Goal: Information Seeking & Learning: Learn about a topic

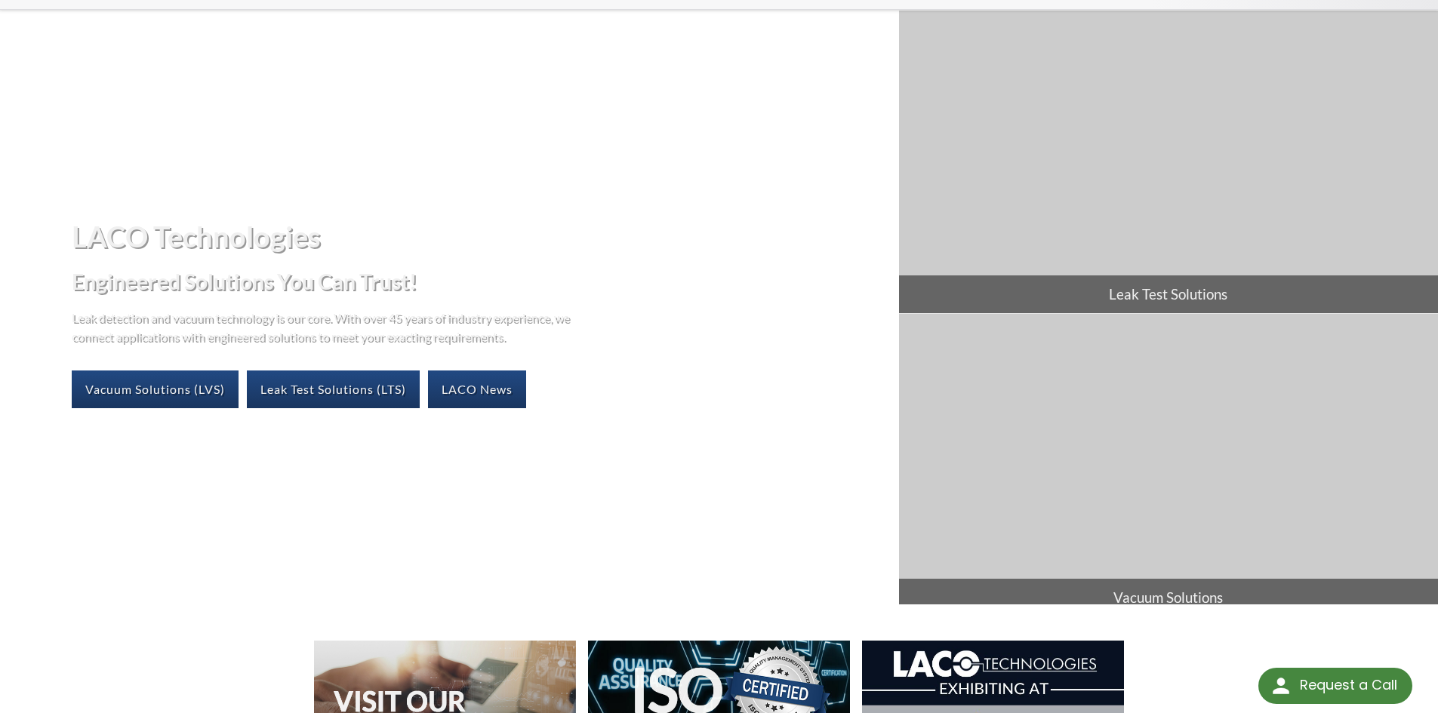
scroll to position [151, 0]
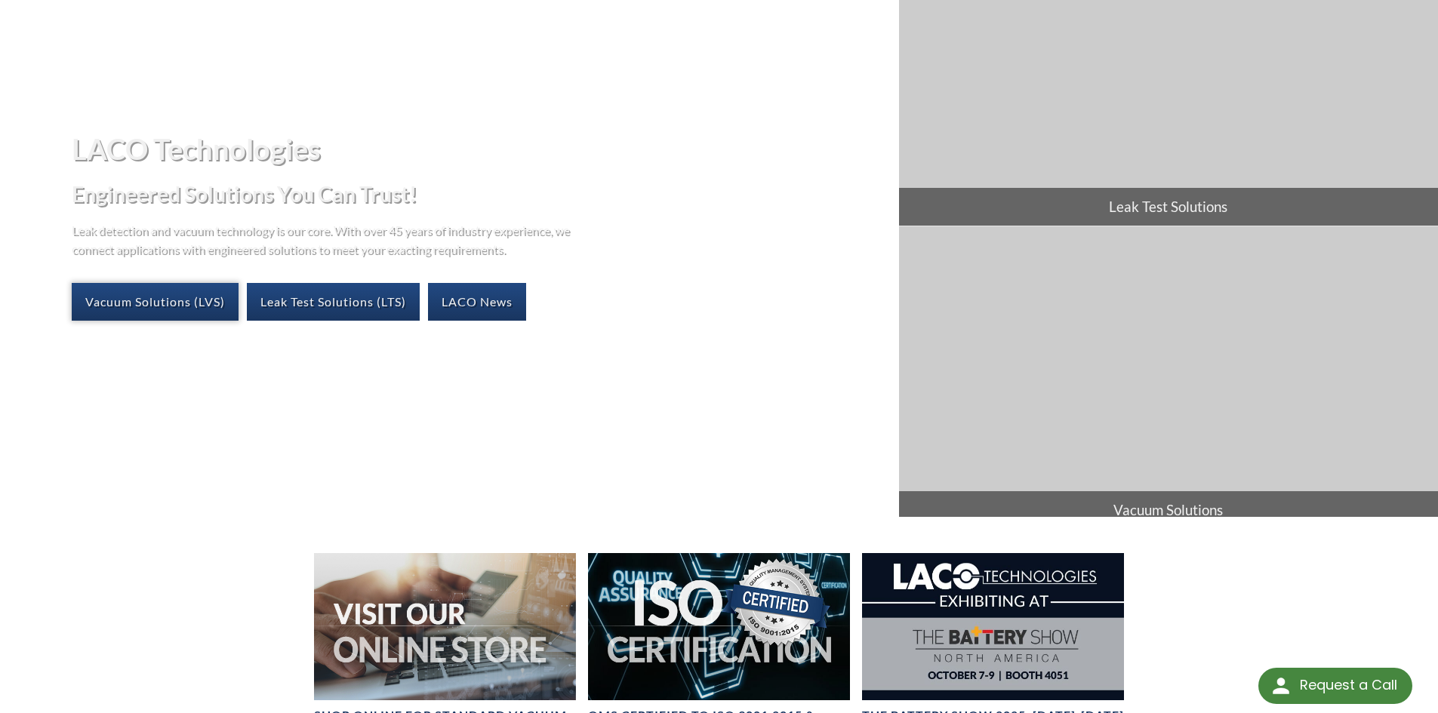
click at [165, 305] on link "Vacuum Solutions (LVS)" at bounding box center [155, 302] width 167 height 38
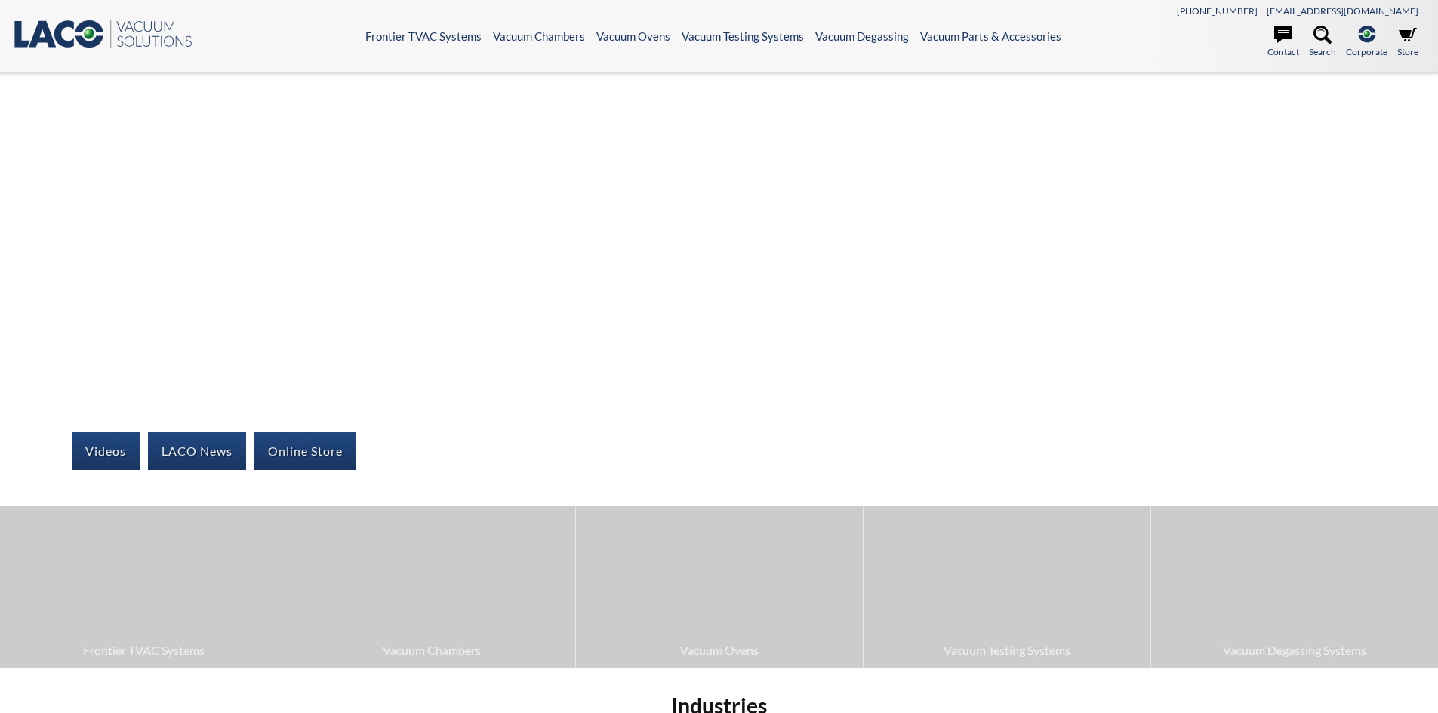
select select "Language Translate Widget"
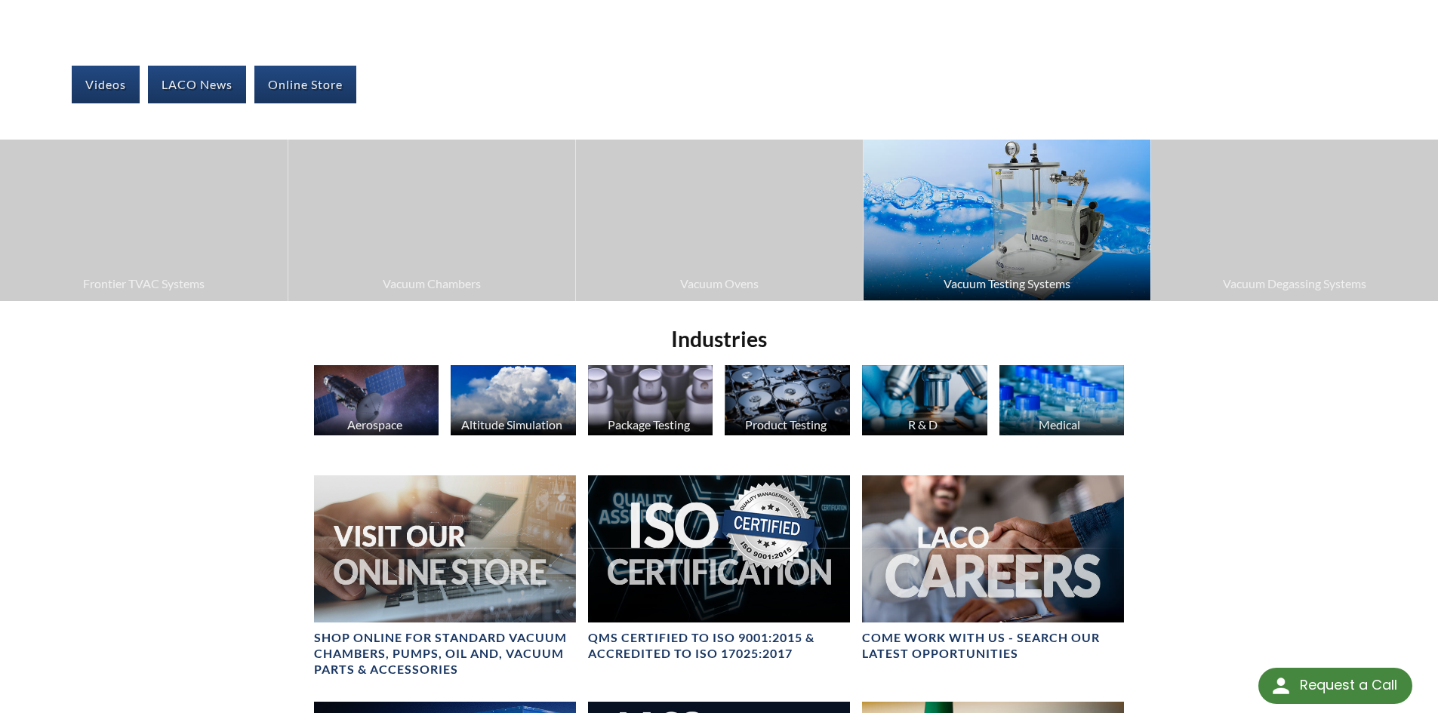
scroll to position [377, 0]
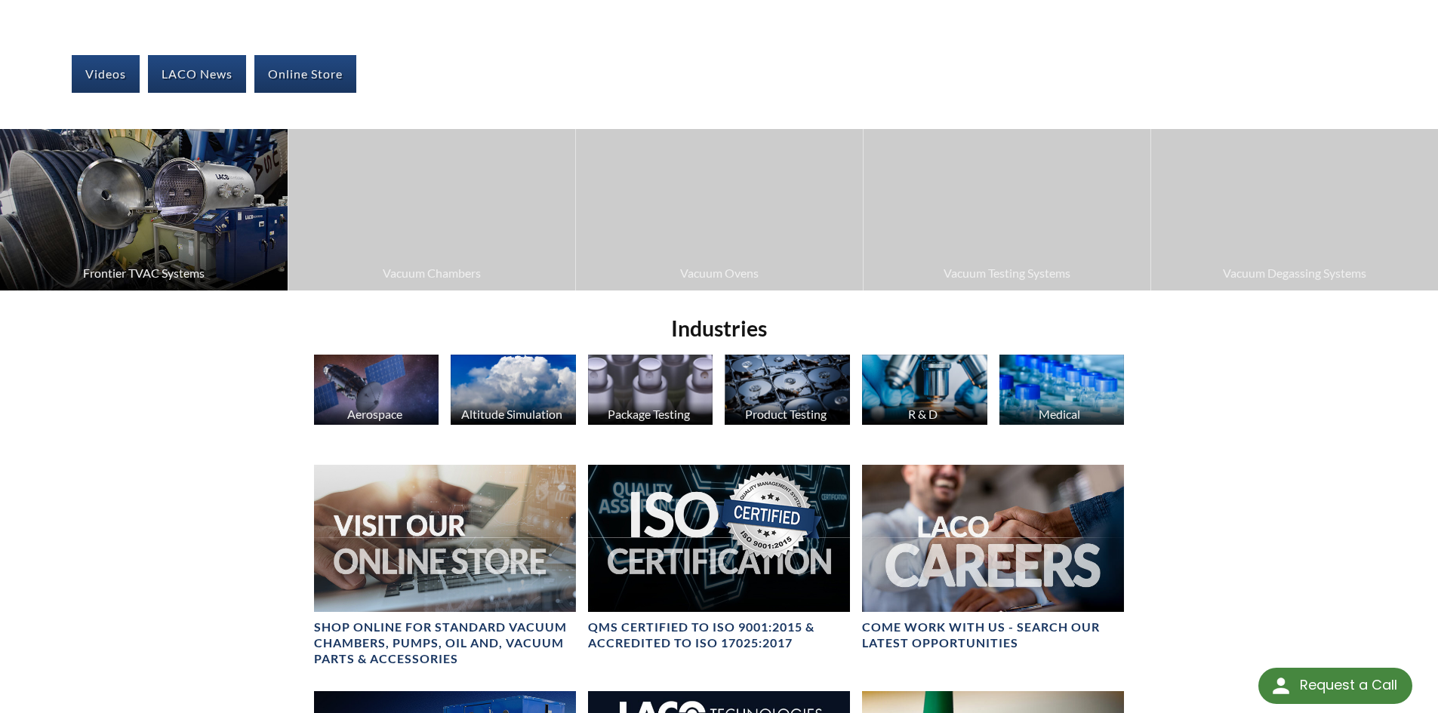
click at [156, 269] on span "Frontier TVAC Systems" at bounding box center [144, 273] width 273 height 20
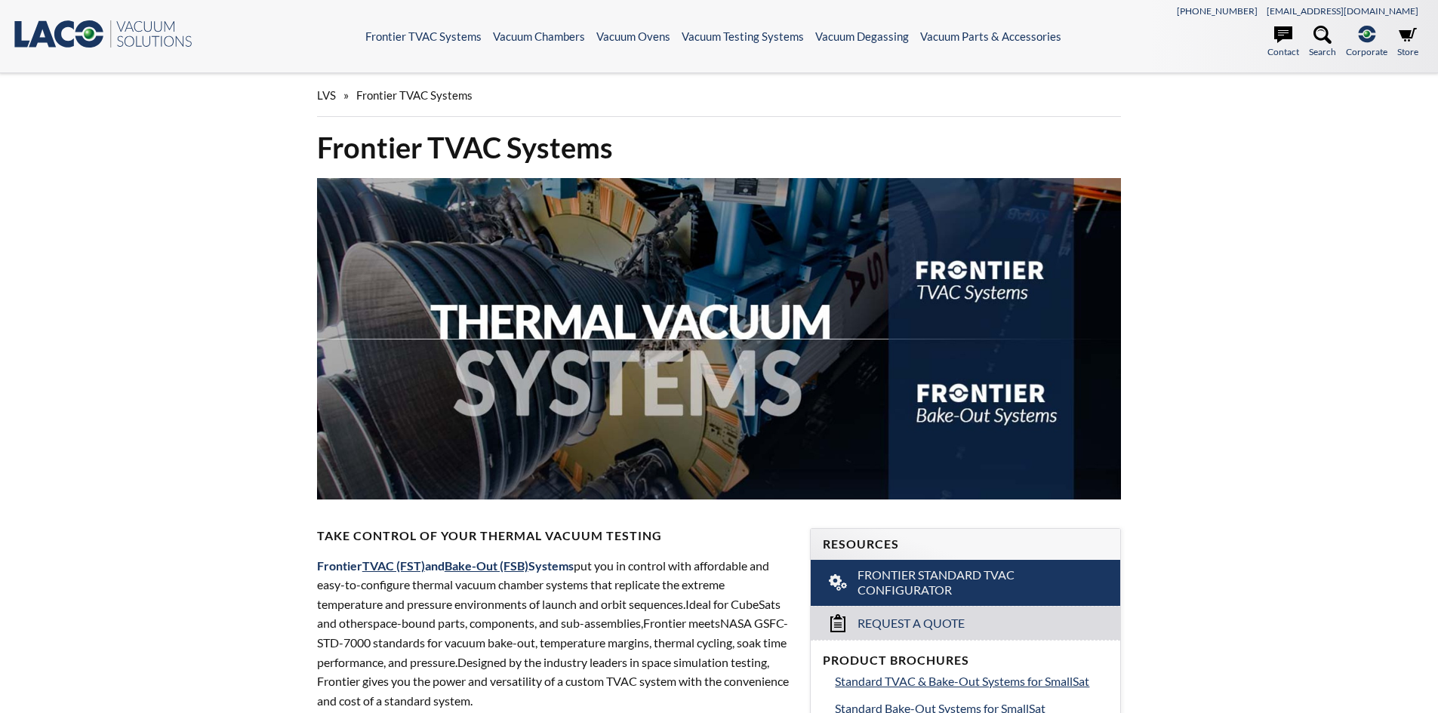
select select "Language Translate Widget"
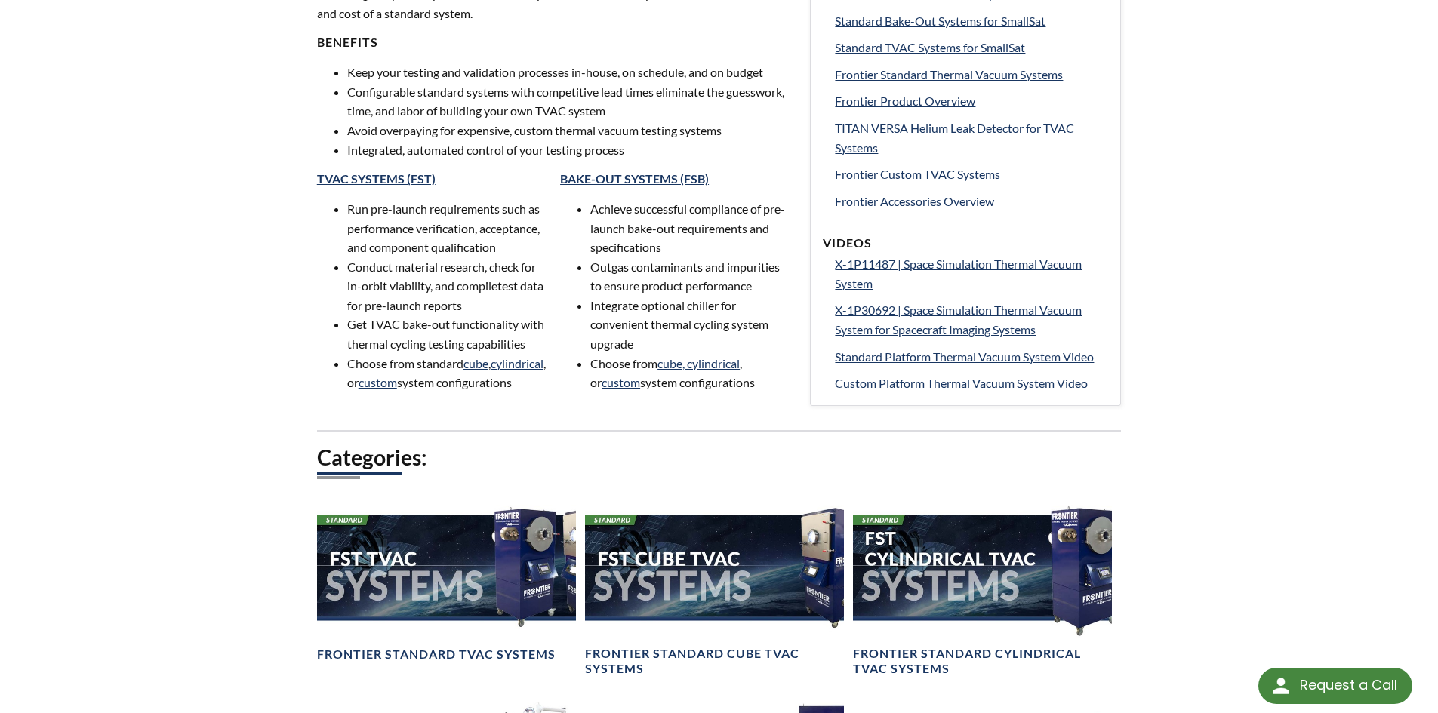
scroll to position [755, 0]
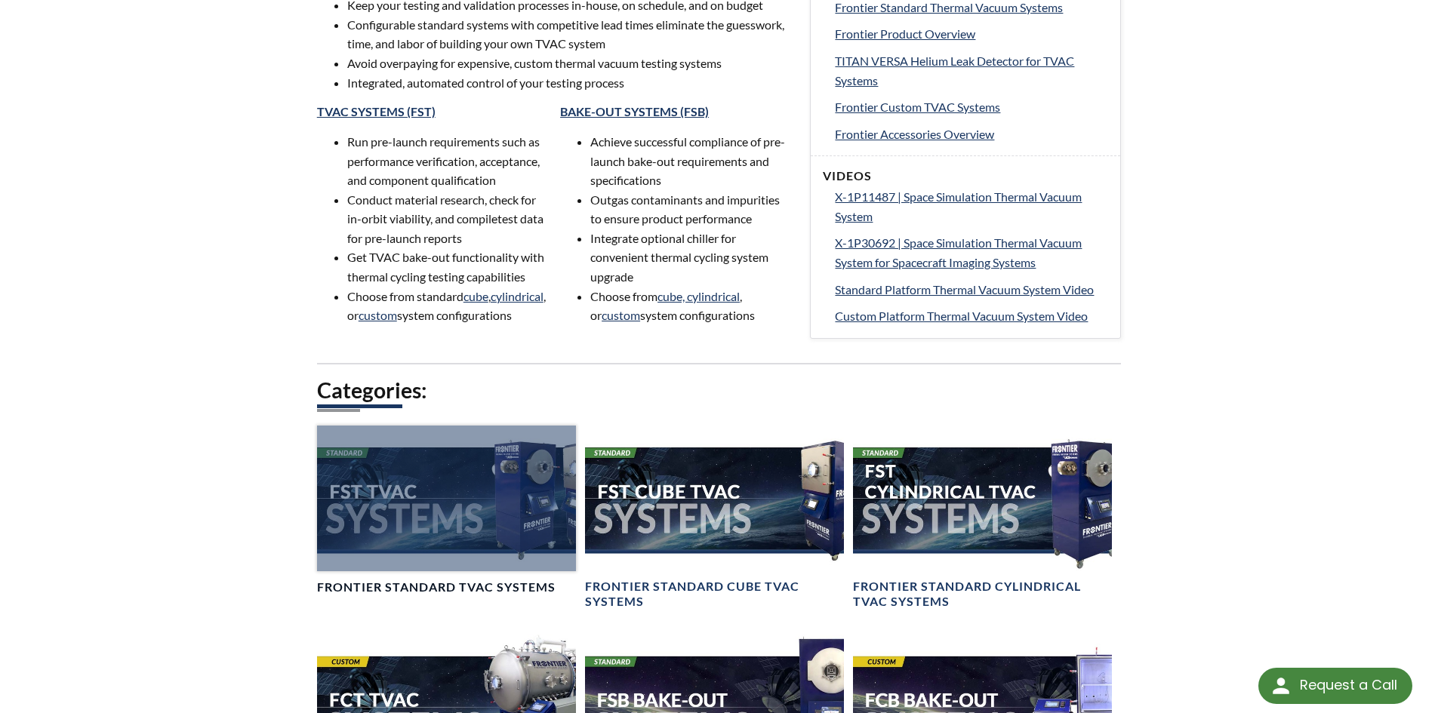
click at [417, 550] on div at bounding box center [446, 499] width 259 height 146
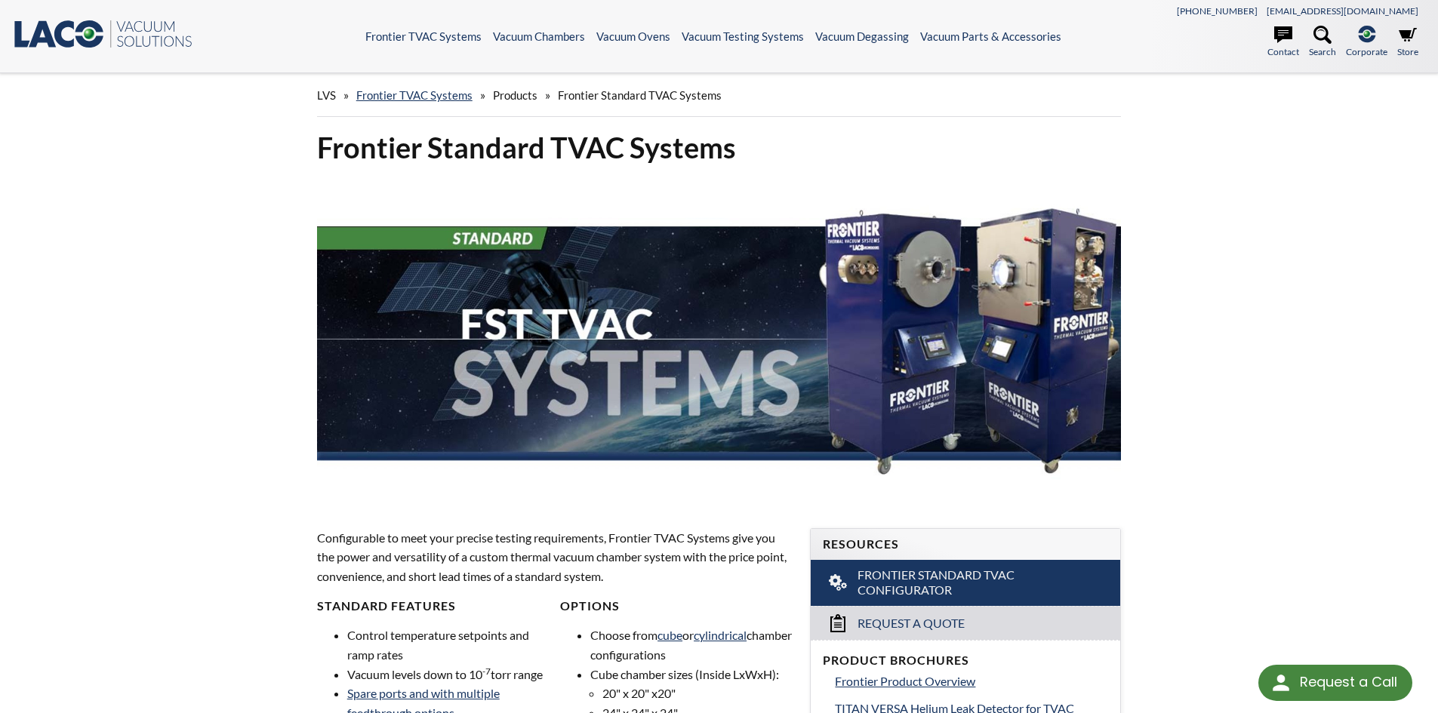
select select "Language Translate Widget"
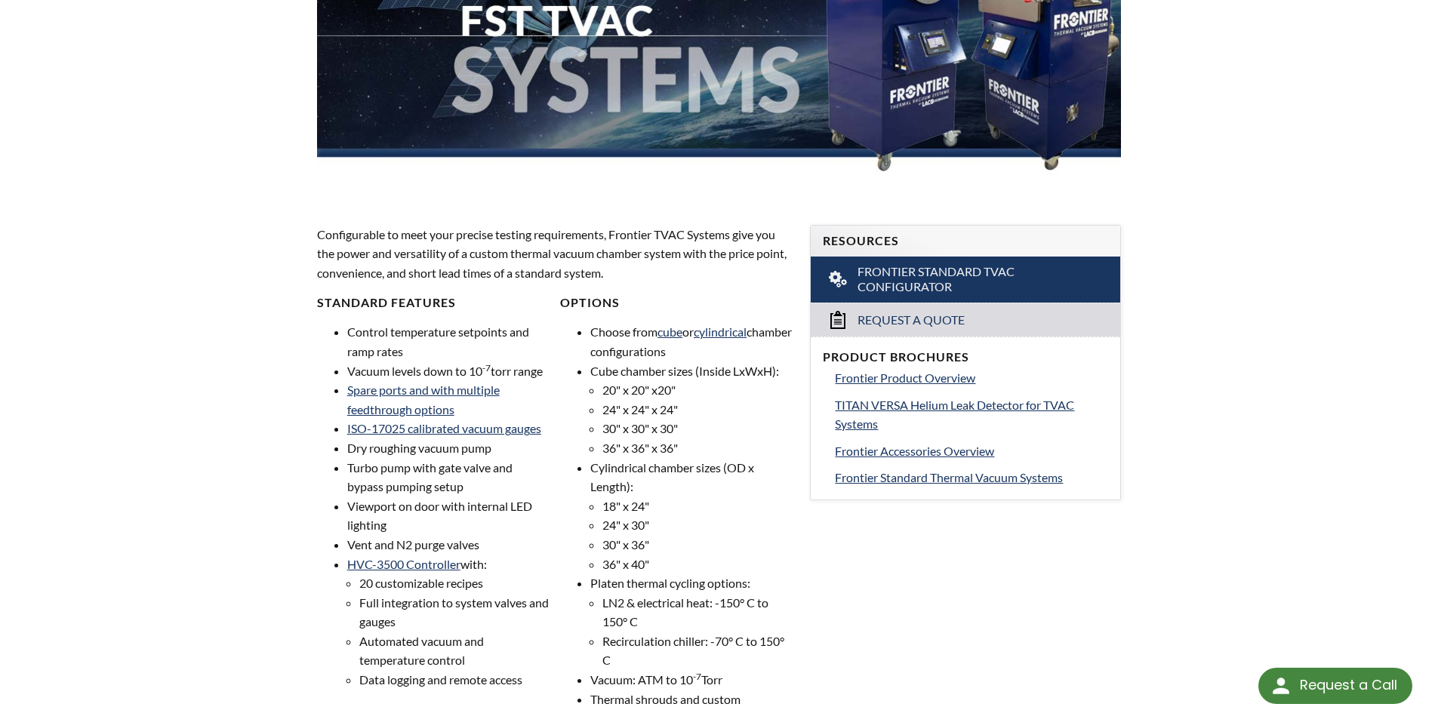
scroll to position [302, 0]
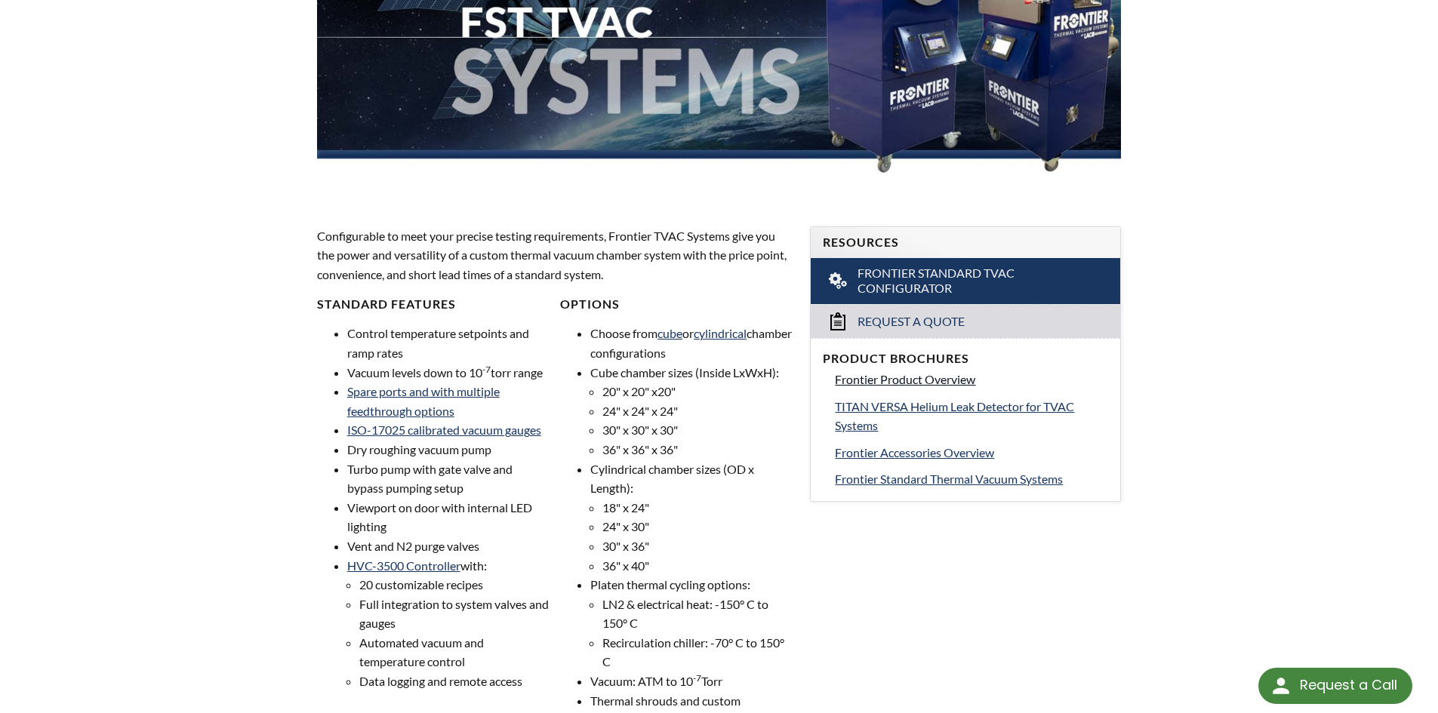
click at [926, 382] on span "Frontier Product Overview" at bounding box center [905, 379] width 140 height 14
click at [920, 404] on span "TITAN VERSA Helium Leak Detector for TVAC Systems" at bounding box center [954, 416] width 239 height 34
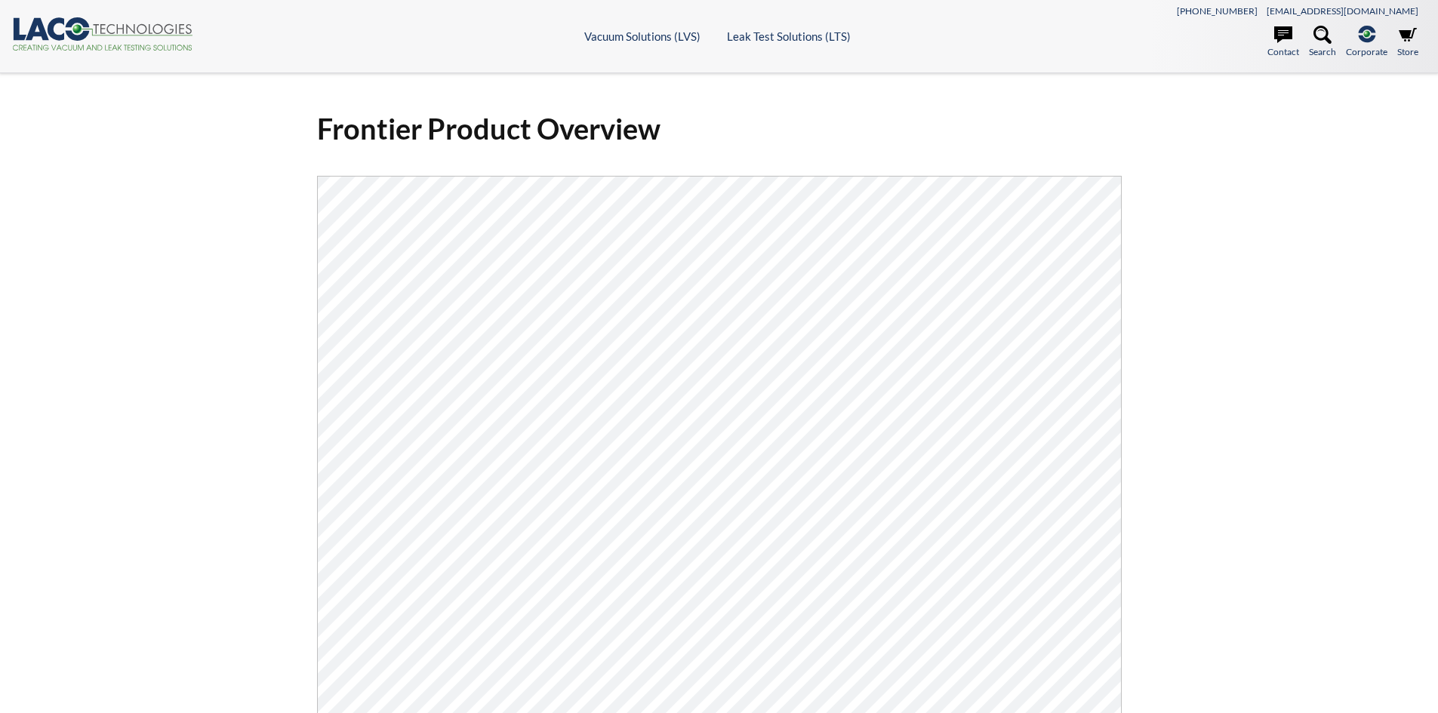
select select "Language Translate Widget"
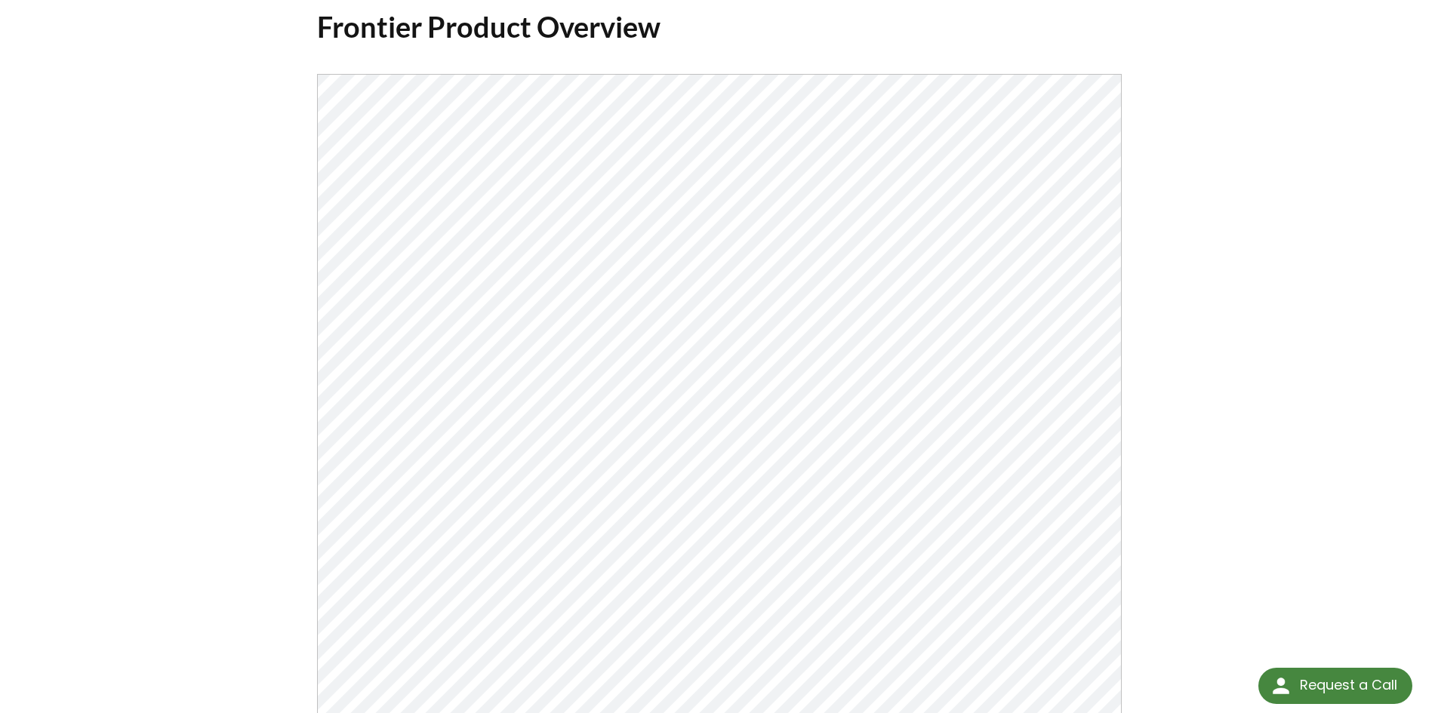
scroll to position [75, 0]
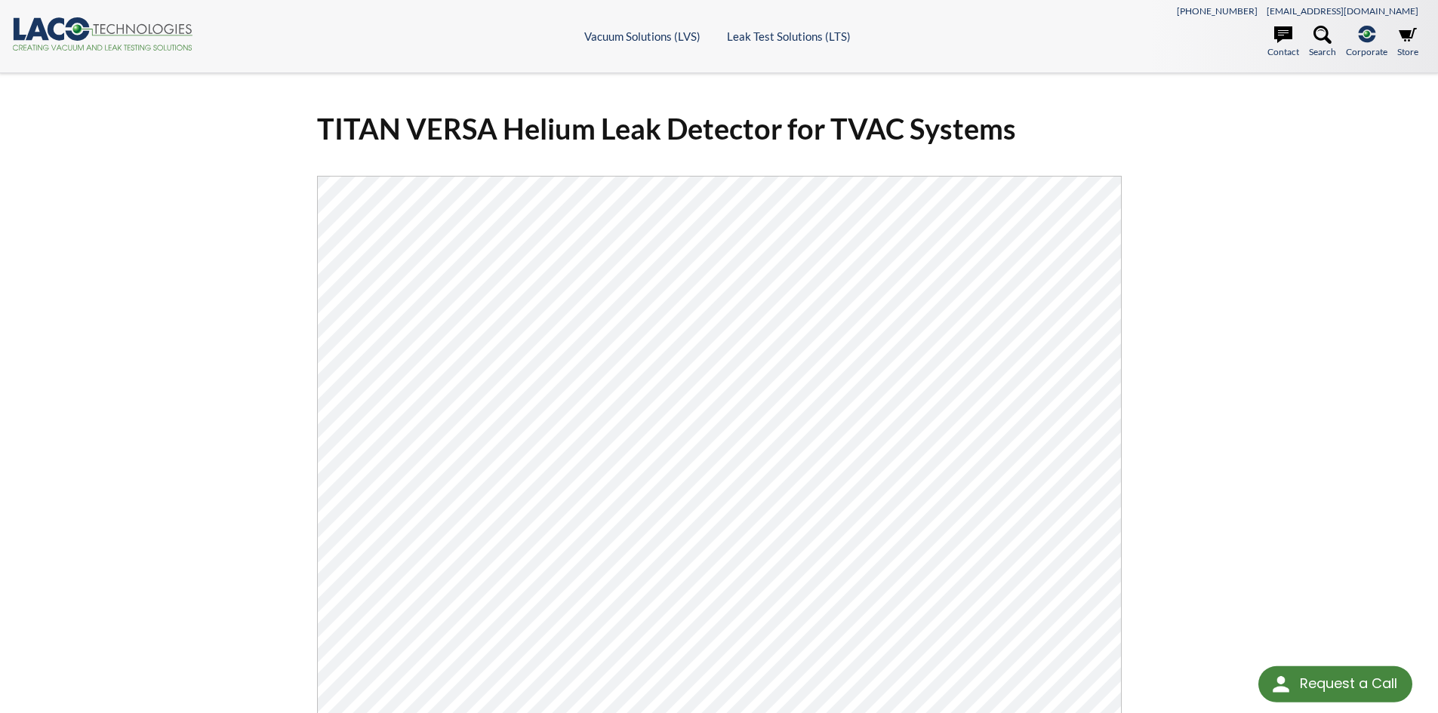
select select "Language Translate Widget"
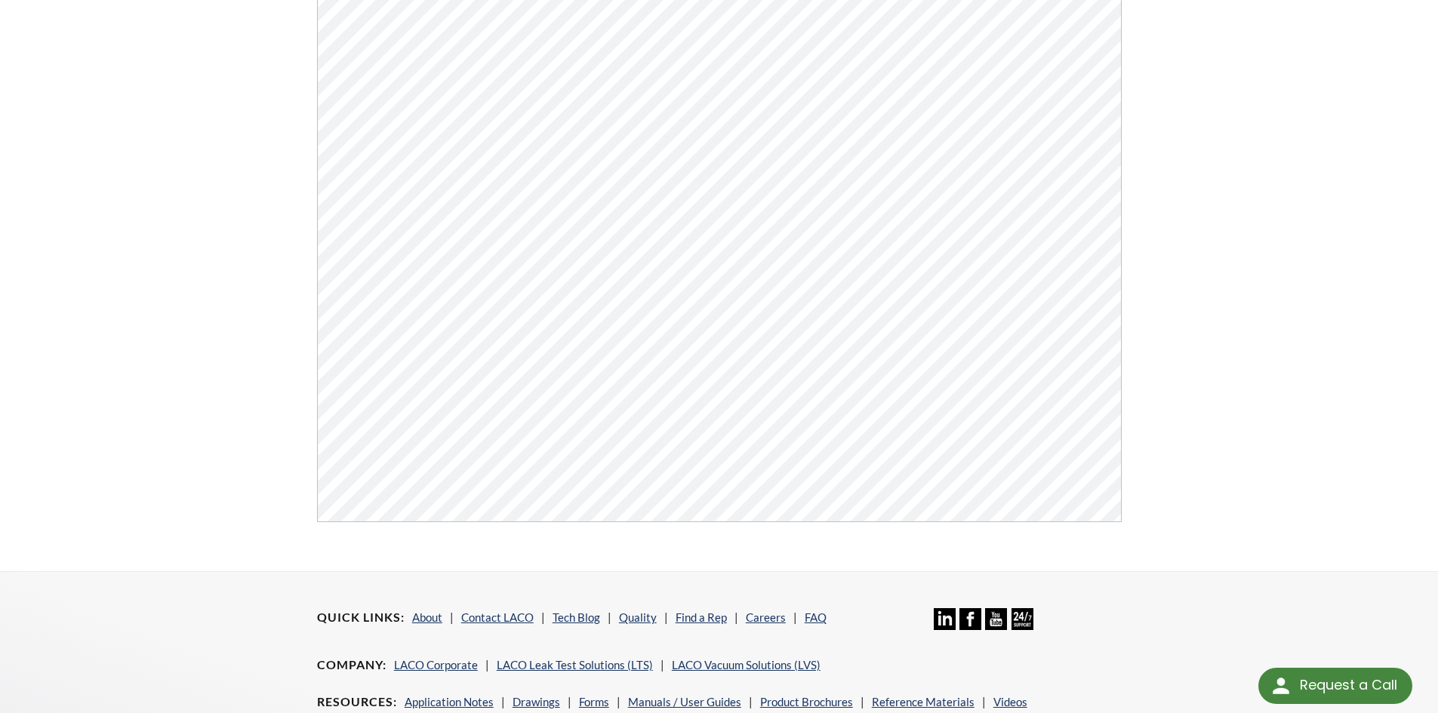
scroll to position [377, 0]
